Goal: Communication & Community: Answer question/provide support

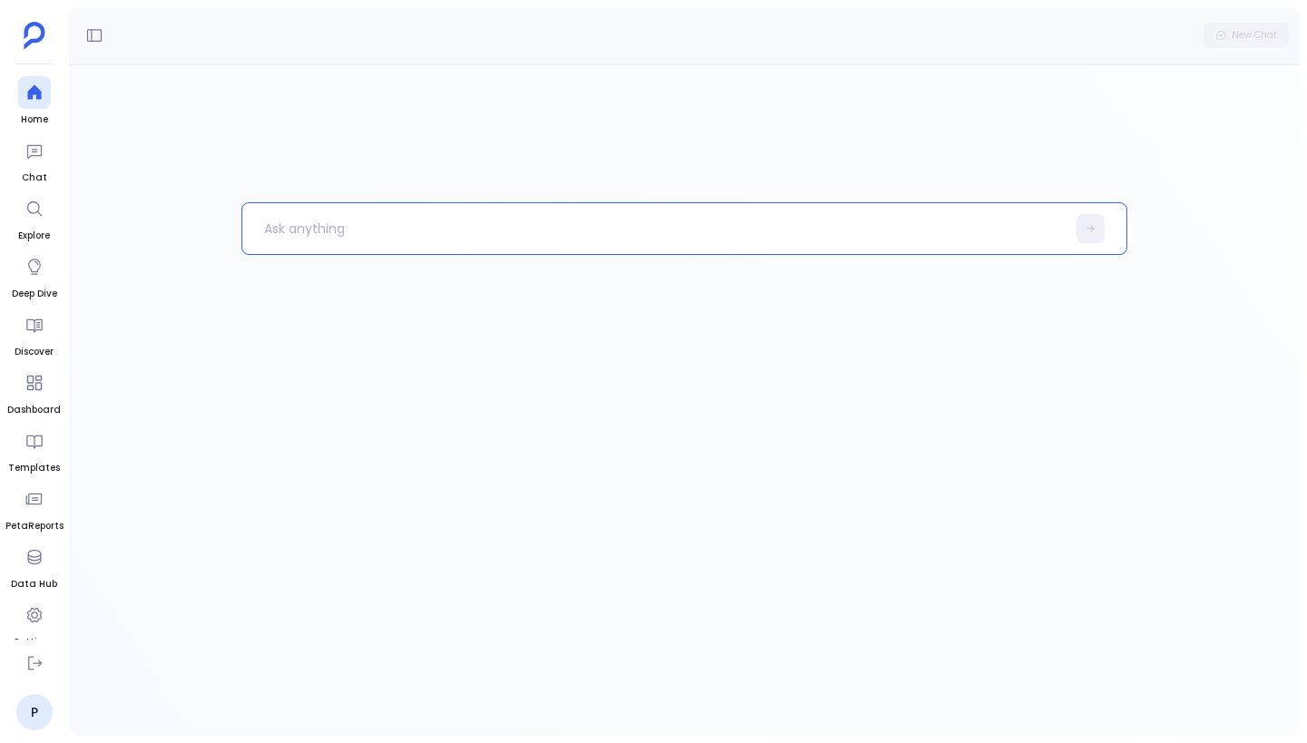
click at [369, 228] on p at bounding box center [653, 228] width 823 height 47
click at [88, 43] on icon at bounding box center [94, 35] width 18 height 18
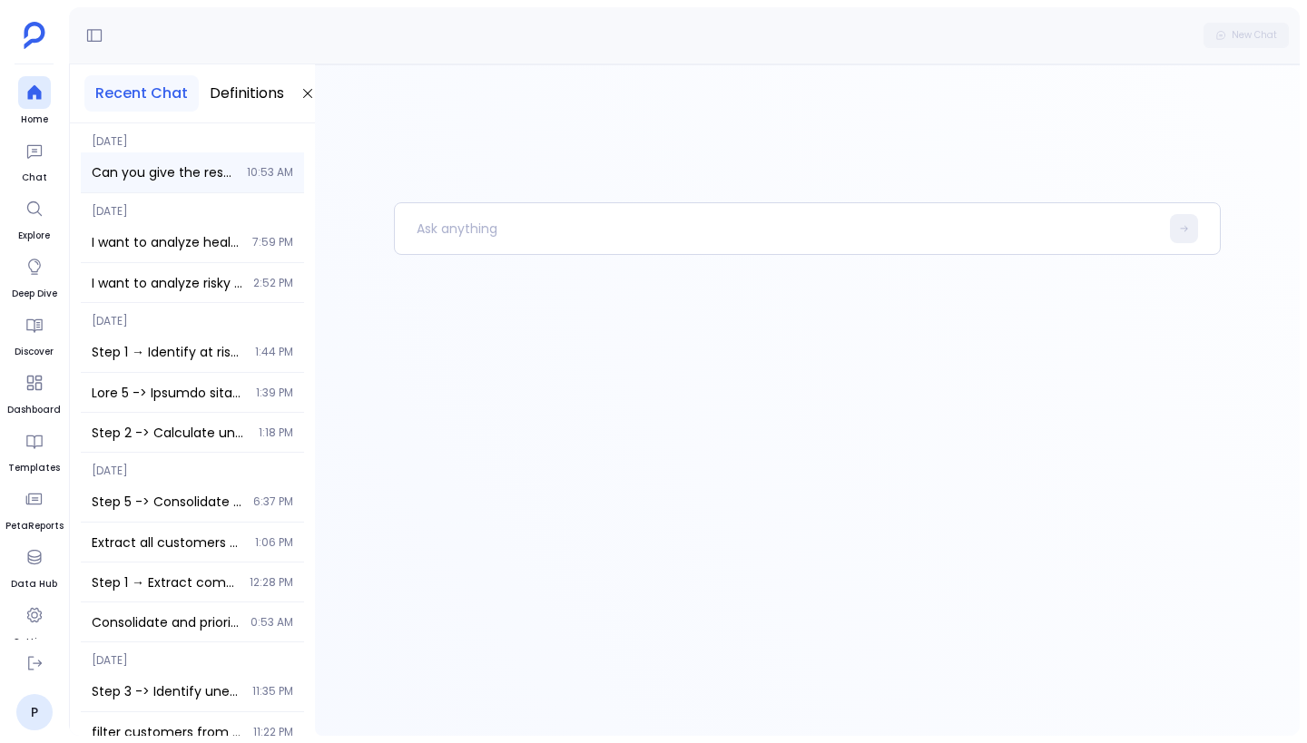
click at [200, 157] on div "Can you give the respective account details also 10:53 AM" at bounding box center [192, 172] width 223 height 40
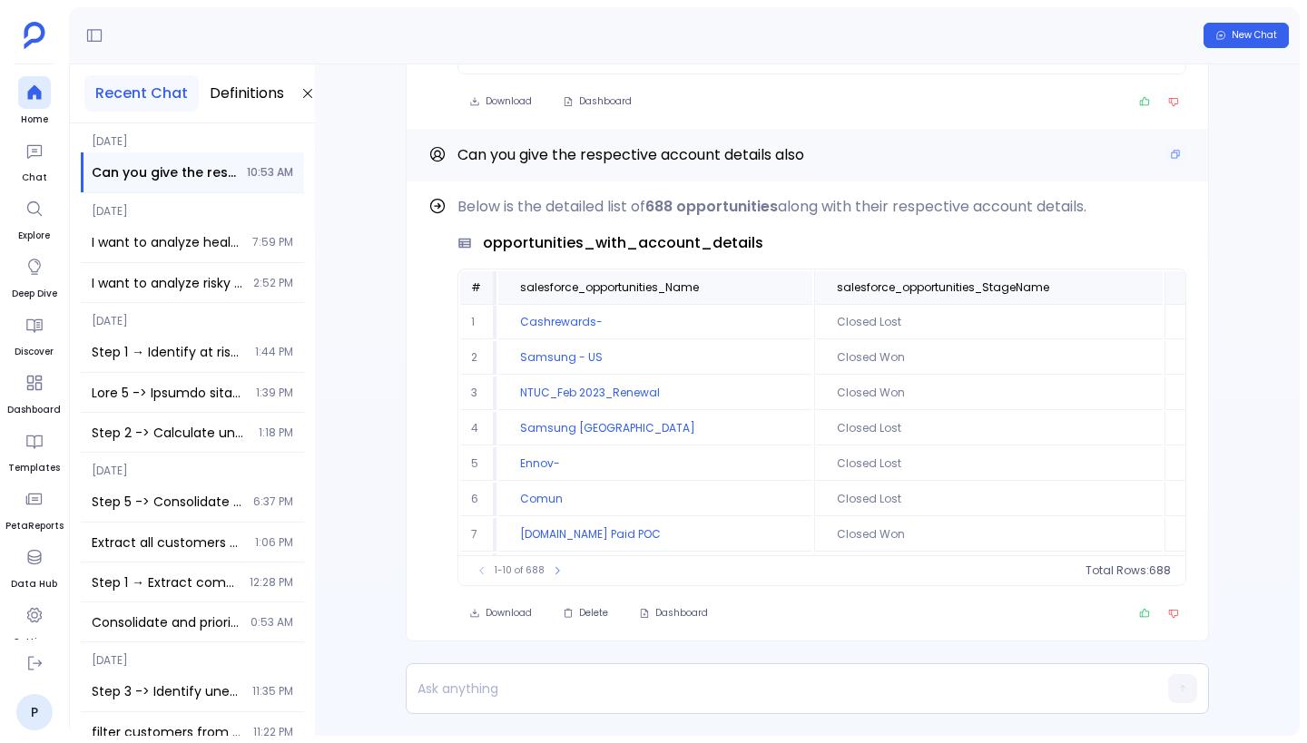
scroll to position [-470, 0]
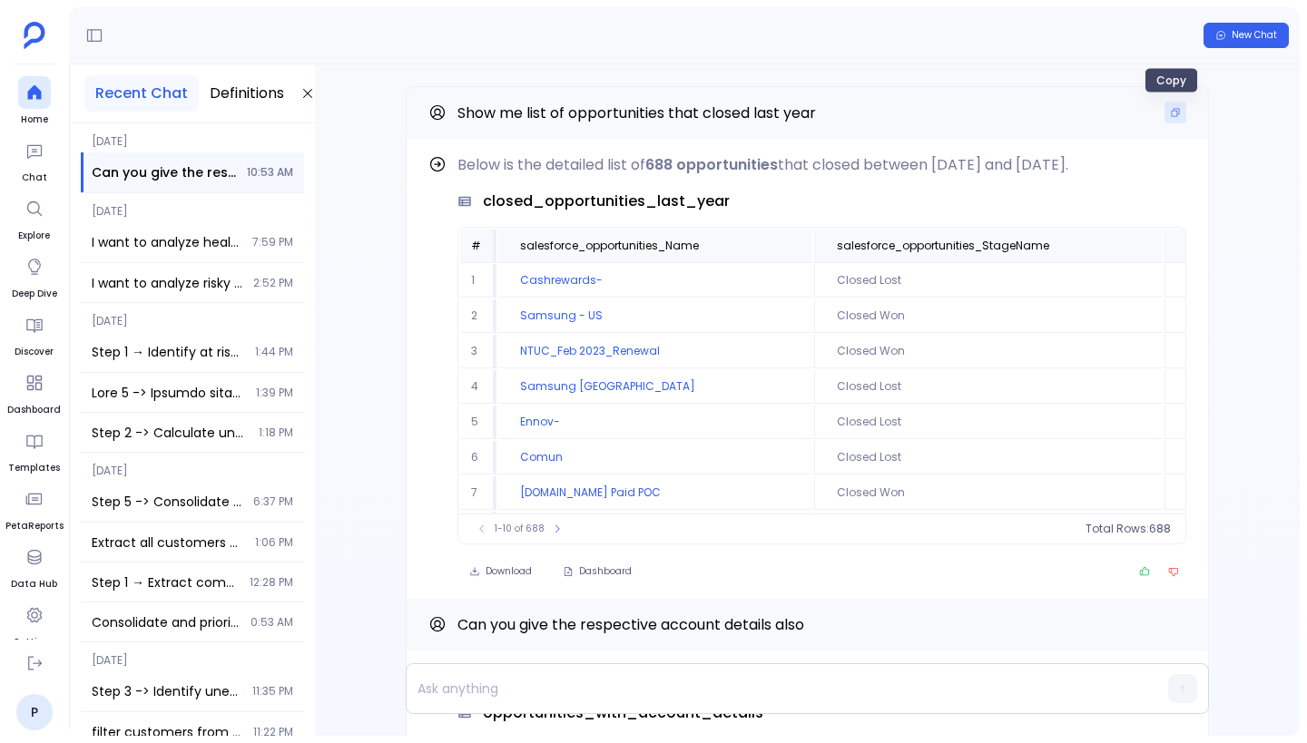
click at [1176, 118] on button "Copy" at bounding box center [1175, 113] width 22 height 22
click at [1244, 38] on span "New Chat" at bounding box center [1253, 35] width 45 height 13
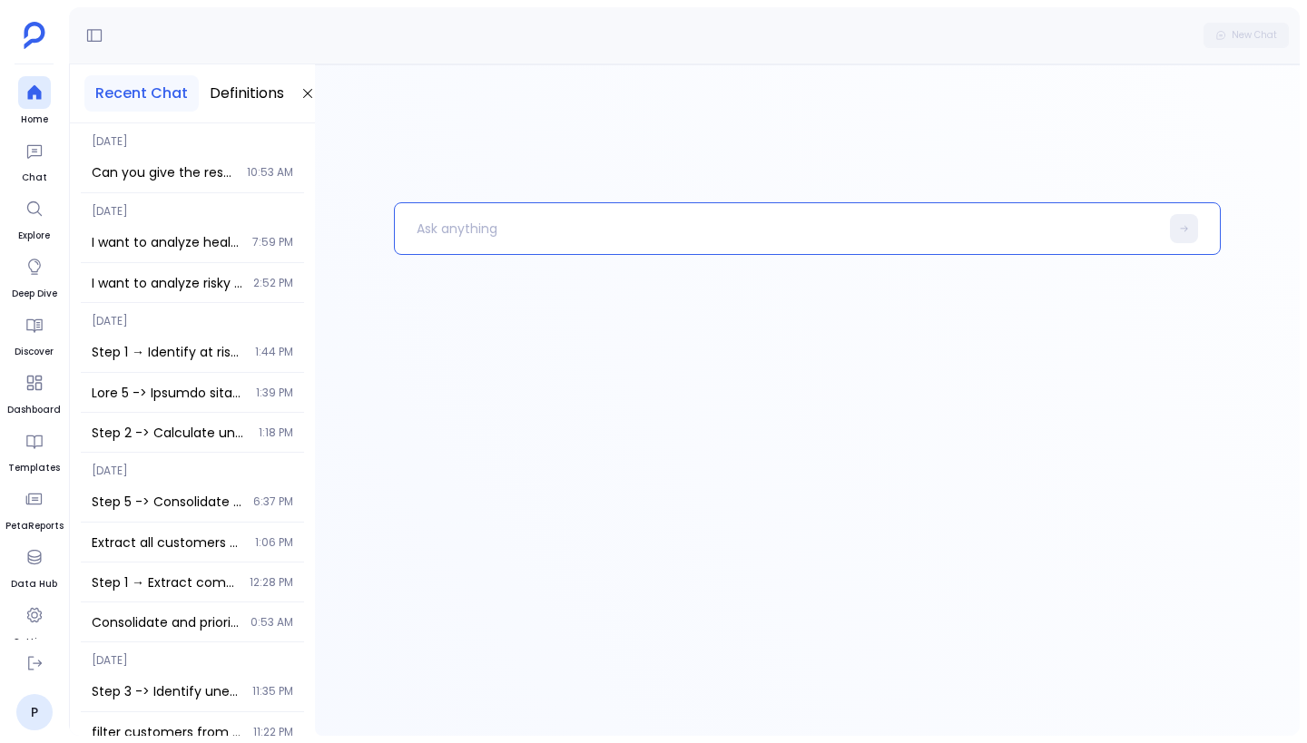
click at [516, 227] on p at bounding box center [777, 228] width 764 height 47
click at [719, 232] on p "Show me list of opportunities that closed last year" at bounding box center [767, 228] width 745 height 47
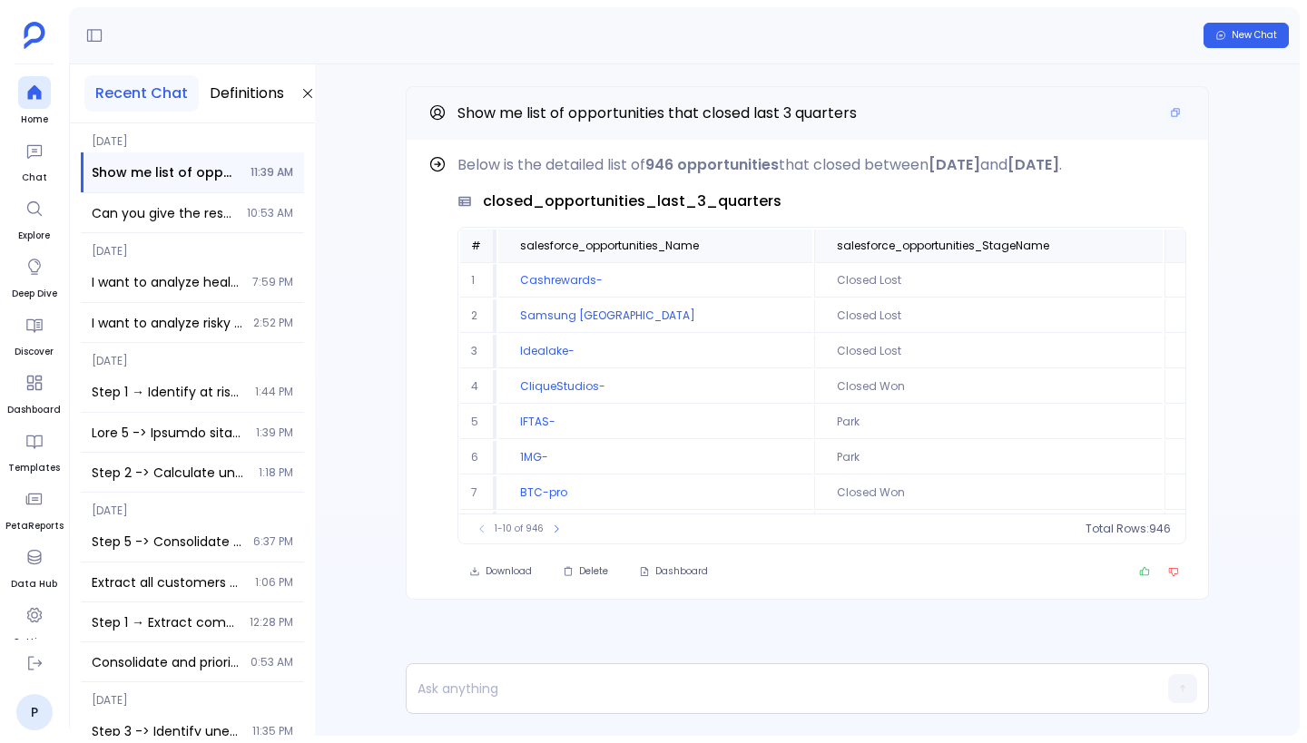
click at [691, 105] on span "Show me list of opportunities that closed last 3 quarters" at bounding box center [656, 113] width 399 height 21
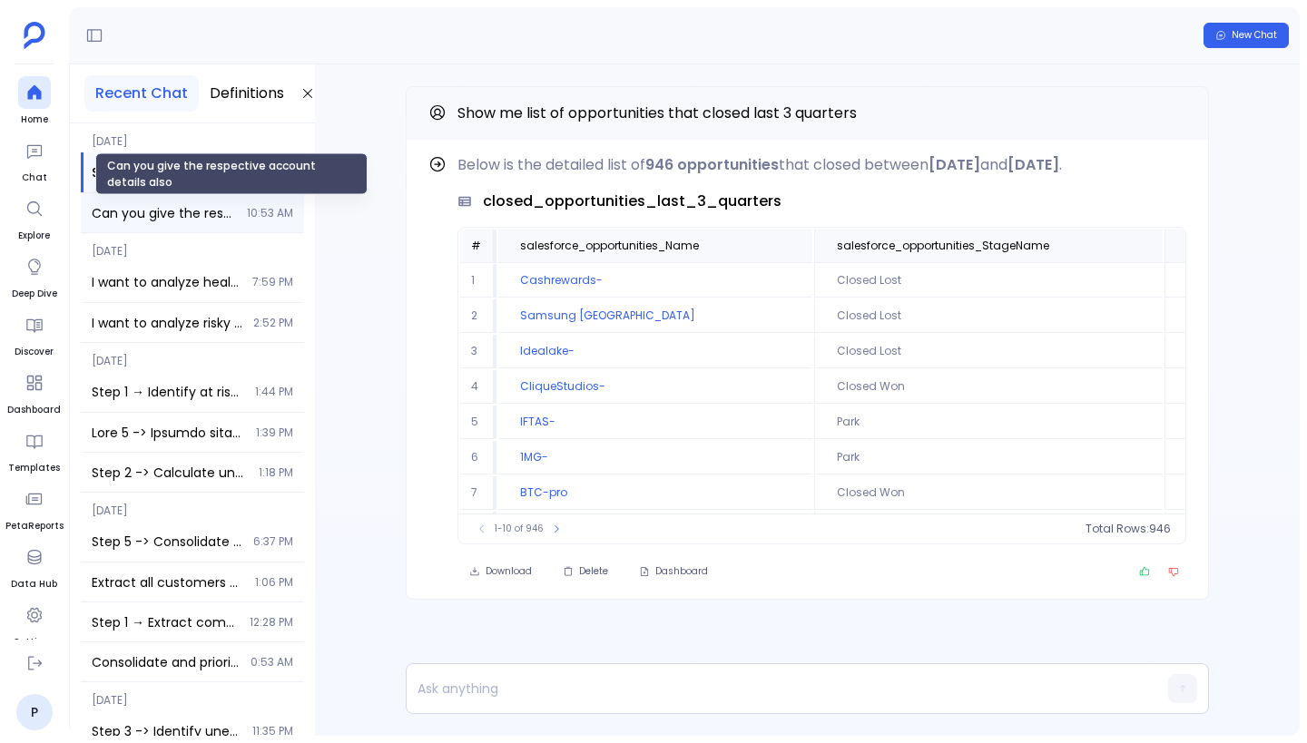
click at [195, 212] on span "Can you give the respective account details also" at bounding box center [164, 213] width 144 height 18
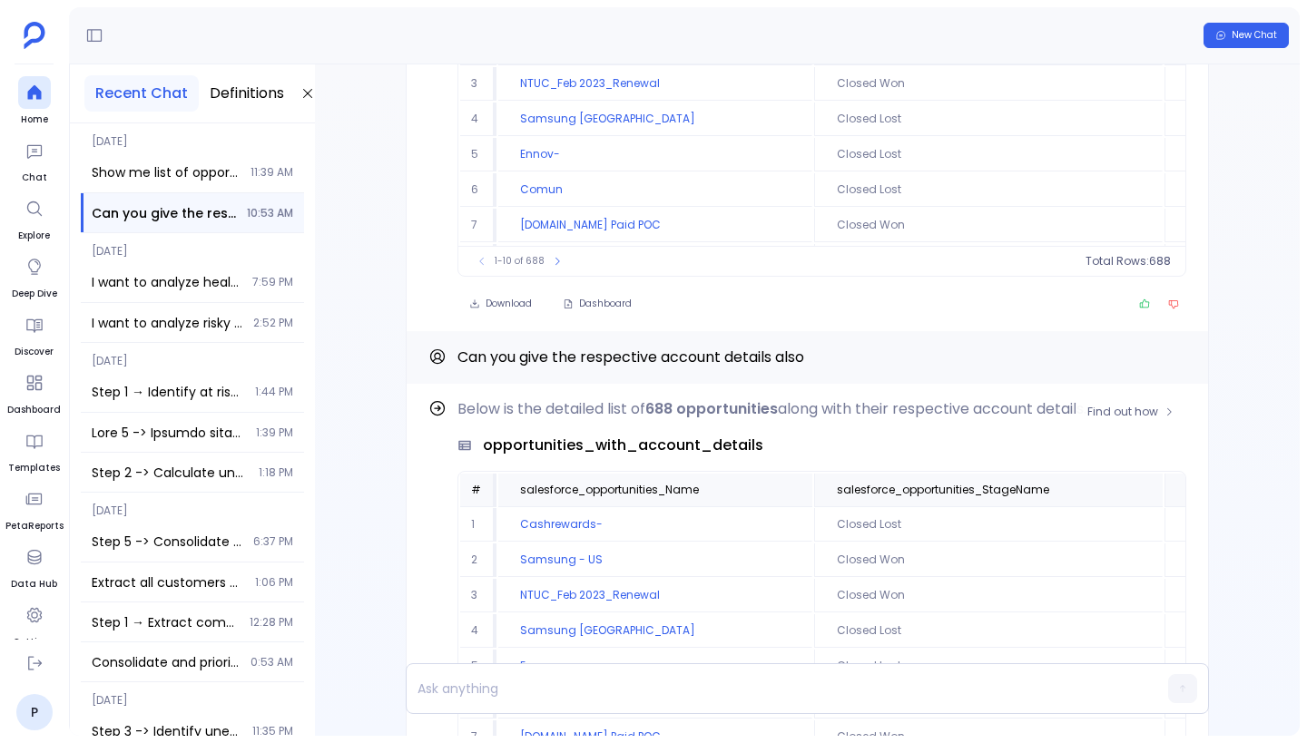
scroll to position [-470, 0]
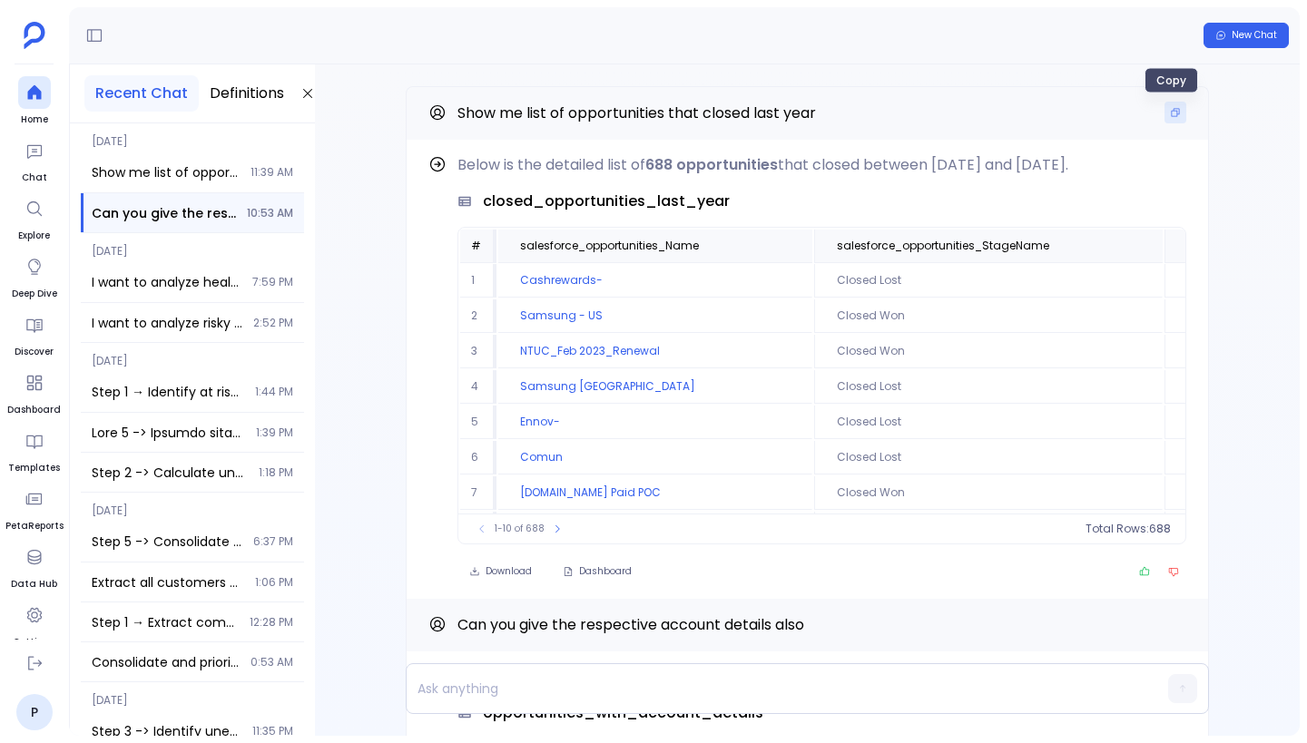
click at [1170, 119] on button "Copy" at bounding box center [1175, 113] width 22 height 22
click at [203, 174] on span "Show me list of opportunities that closed last 3 quarters" at bounding box center [166, 172] width 148 height 18
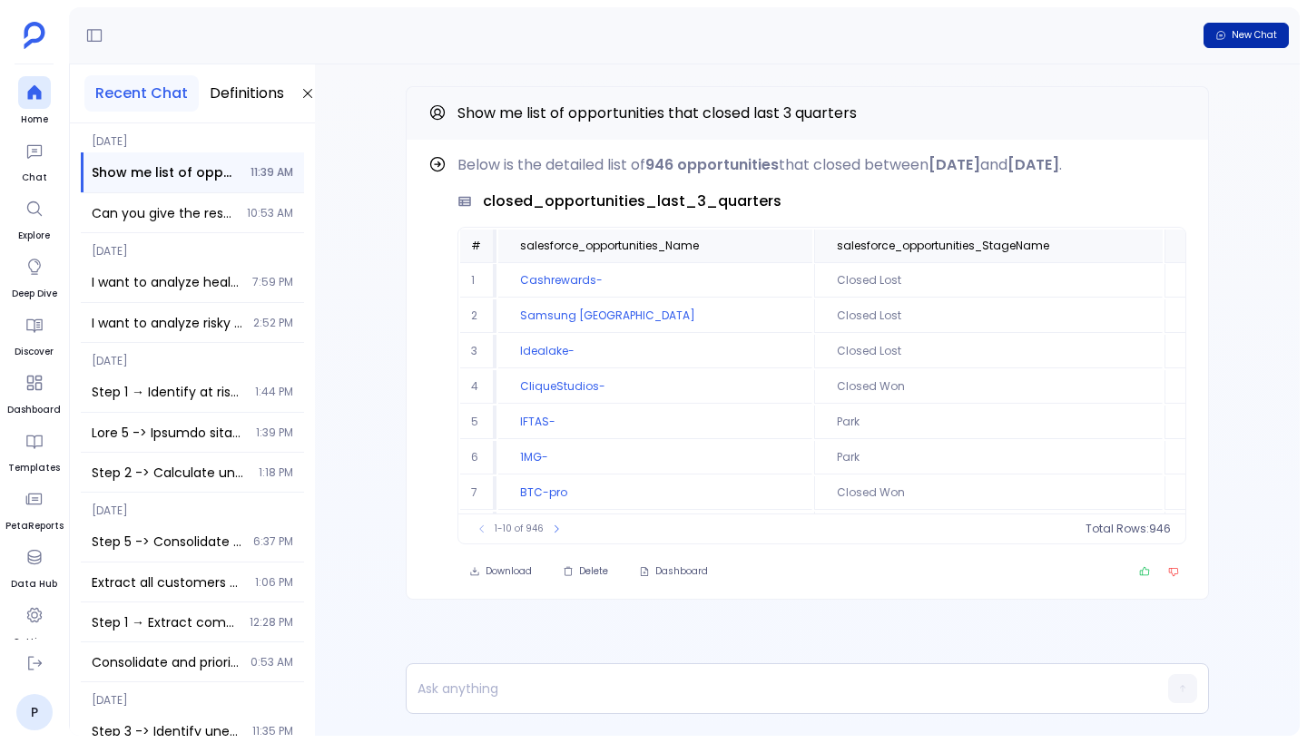
click at [1232, 34] on span "New Chat" at bounding box center [1253, 35] width 45 height 13
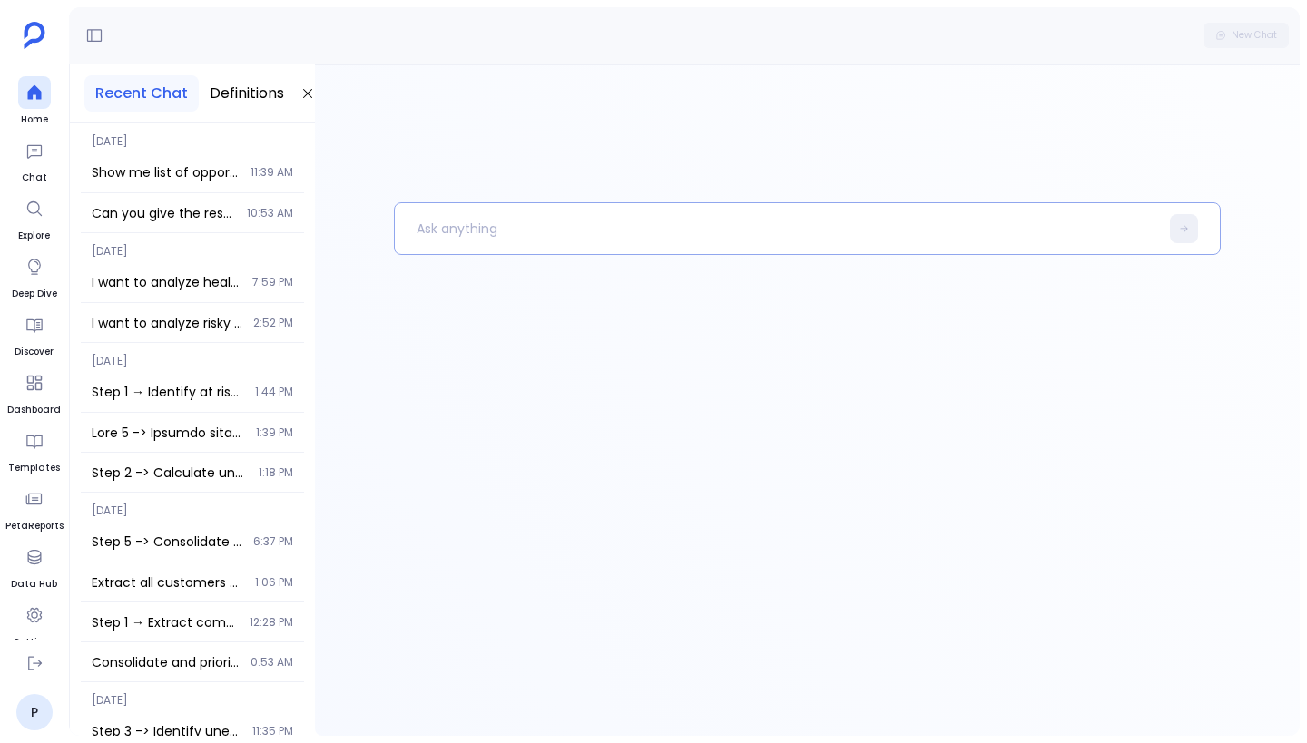
click at [593, 227] on p at bounding box center [777, 228] width 764 height 47
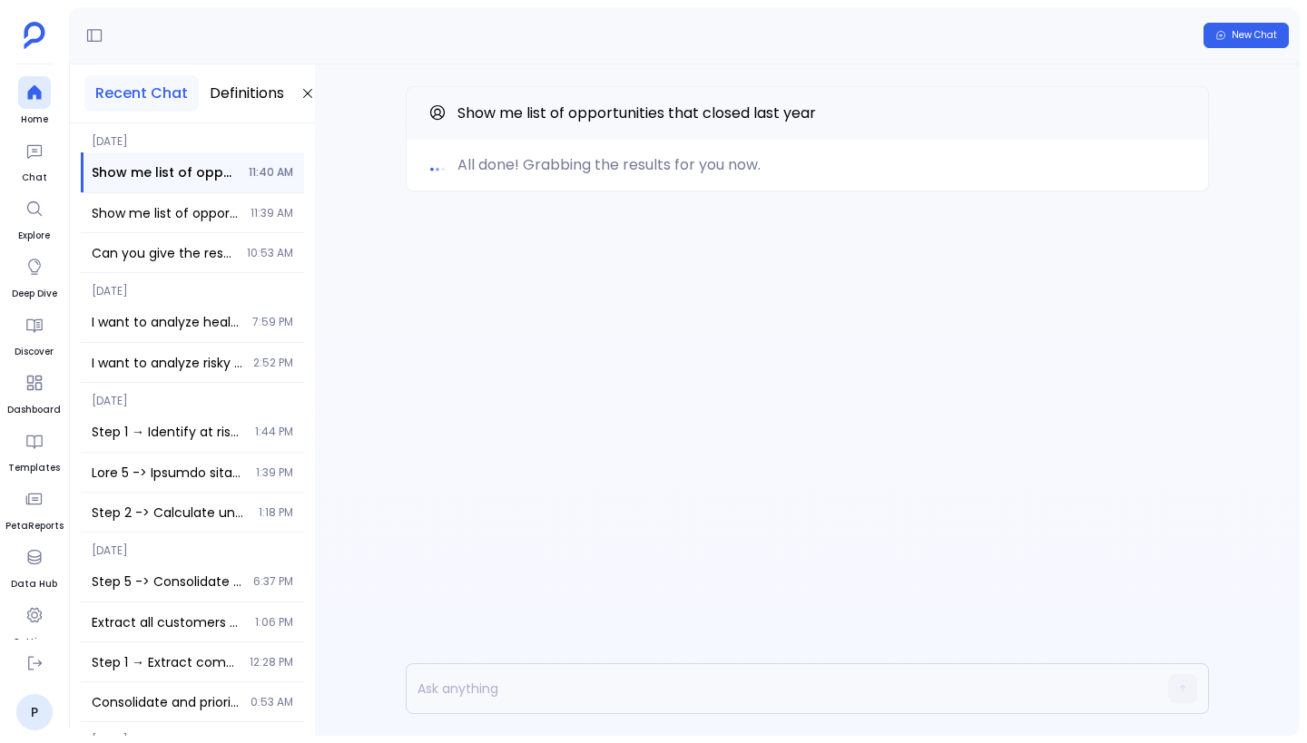
click at [791, 60] on div "New Chat" at bounding box center [684, 35] width 1230 height 57
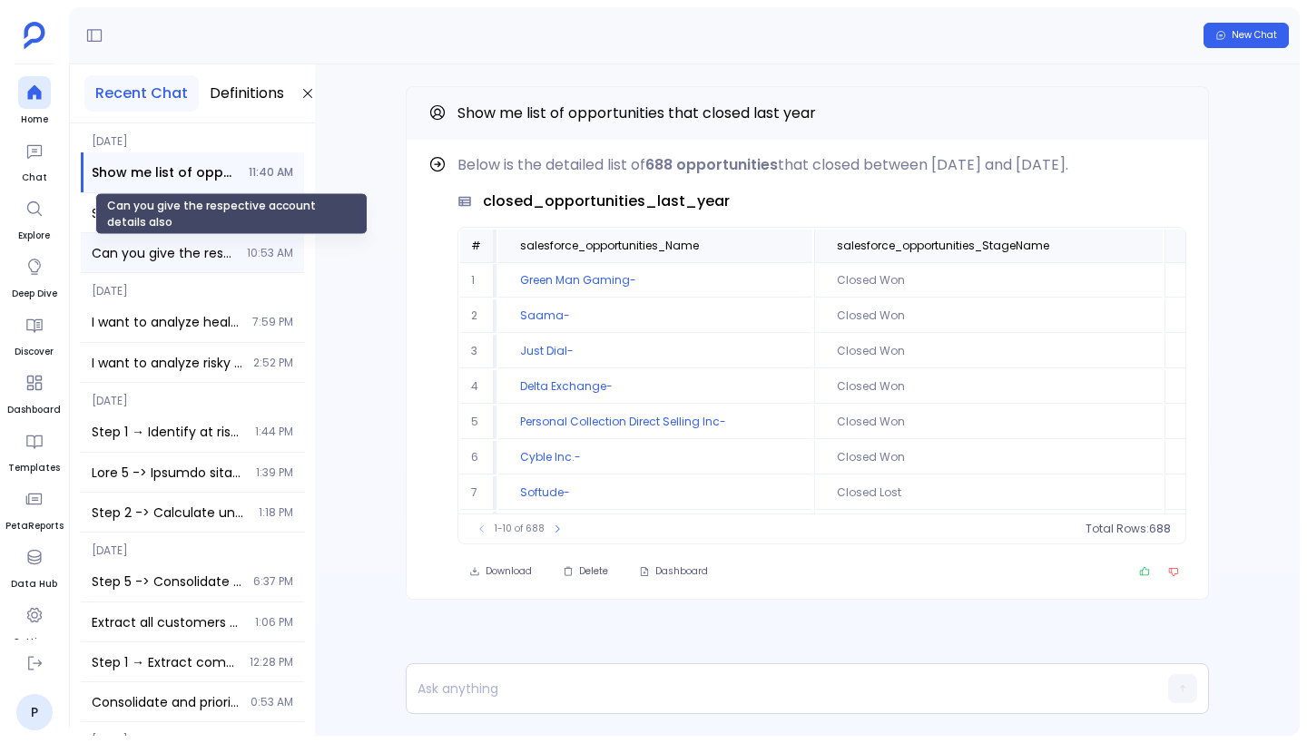
click at [212, 253] on span "Can you give the respective account details also" at bounding box center [164, 253] width 144 height 18
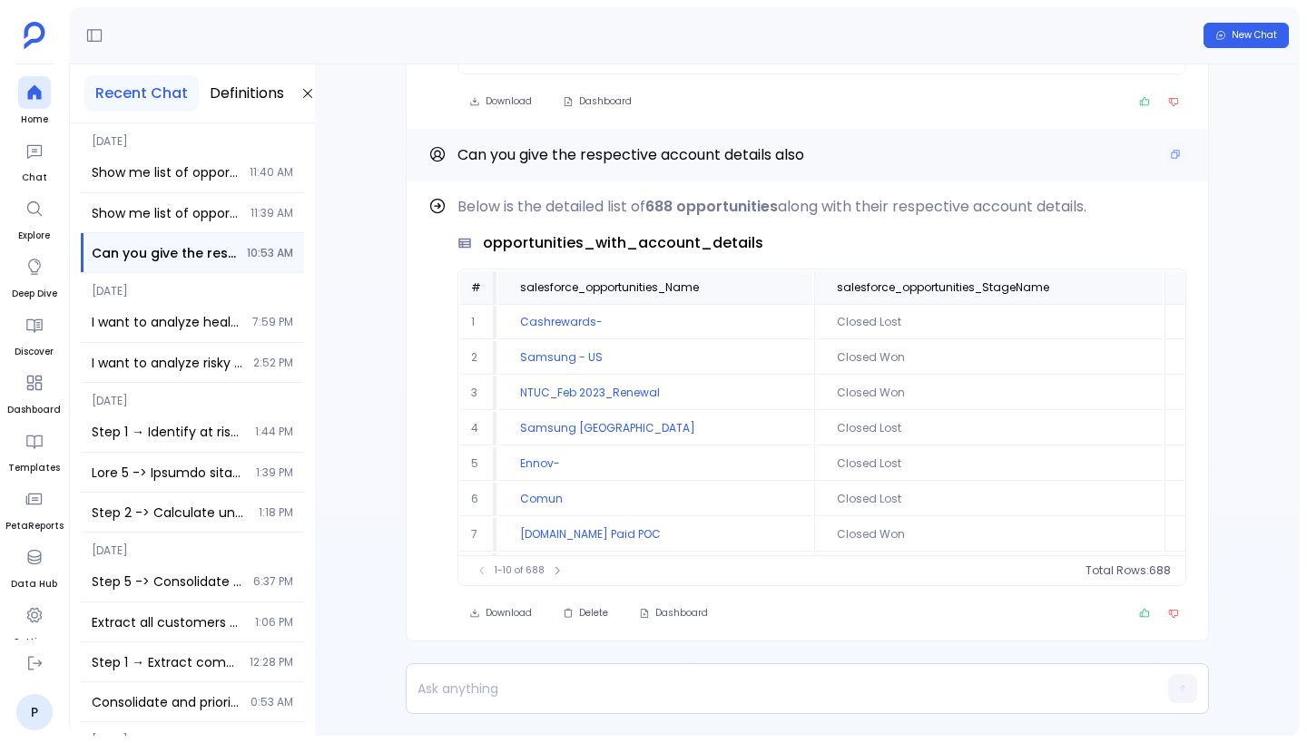
scroll to position [-470, 0]
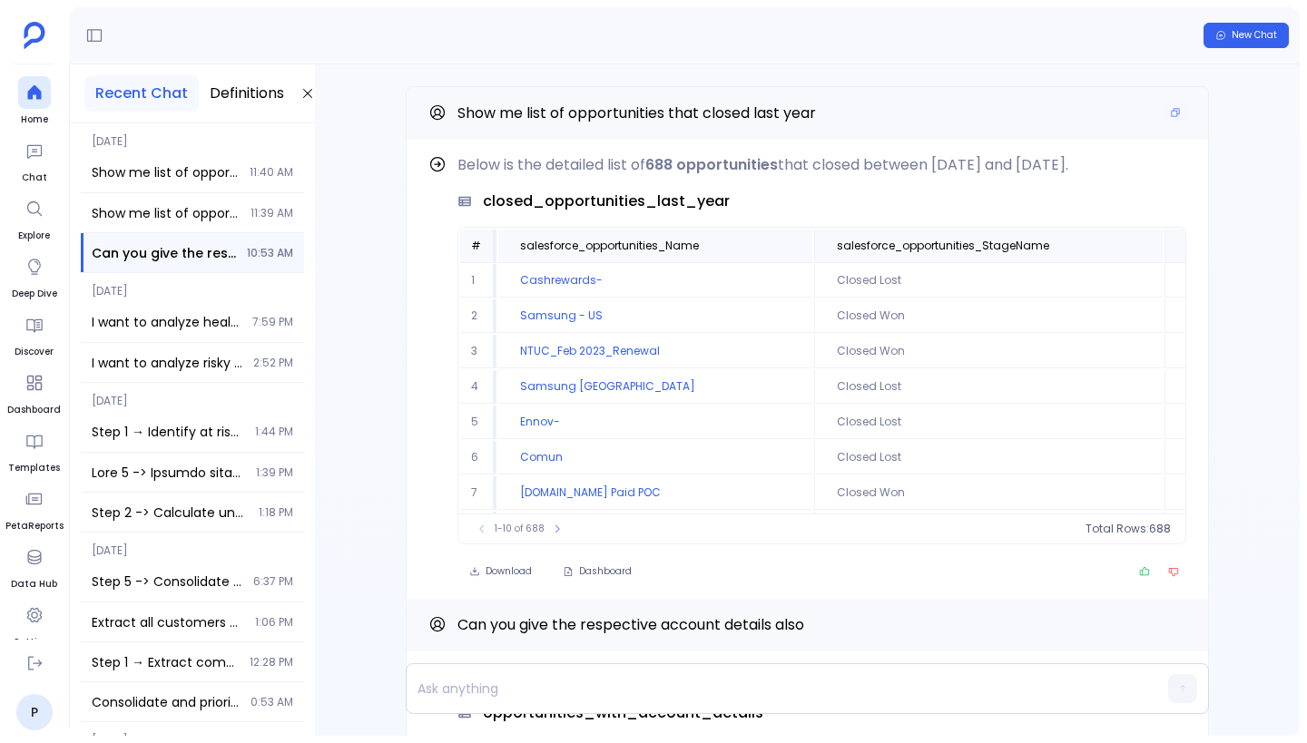
click at [759, 113] on span "Show me list of opportunities that closed last year" at bounding box center [636, 113] width 358 height 21
click at [38, 668] on icon at bounding box center [34, 663] width 18 height 18
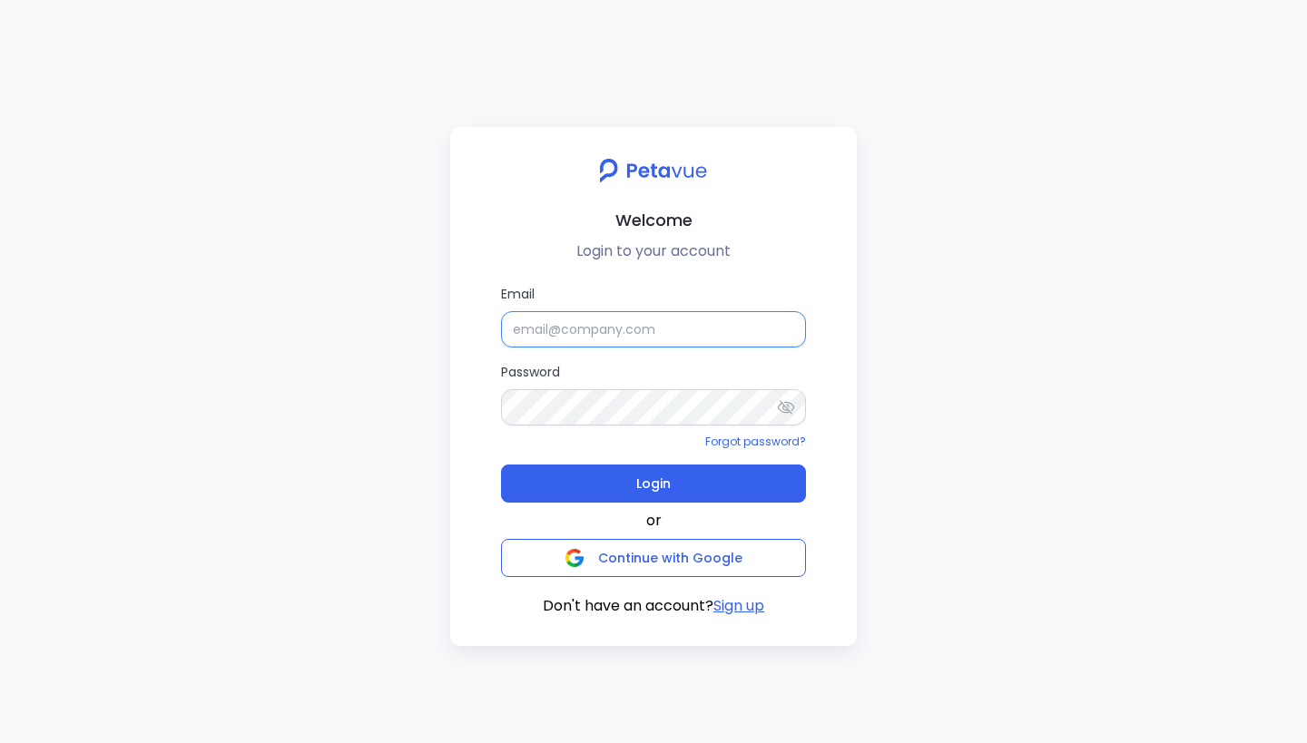
click at [603, 315] on input "Email" at bounding box center [653, 329] width 305 height 36
type input "[EMAIL_ADDRESS][DOMAIN_NAME]"
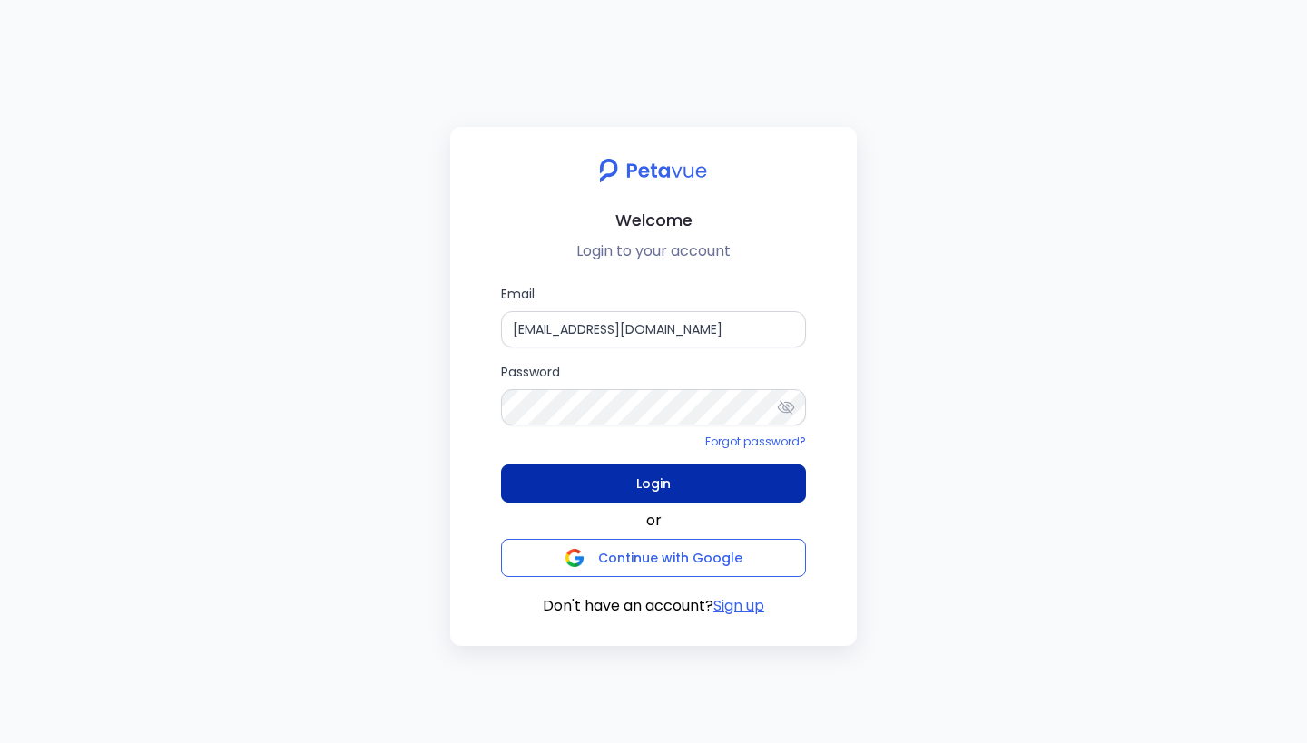
click at [661, 485] on span "Login" at bounding box center [653, 483] width 34 height 25
